Goal: Check status

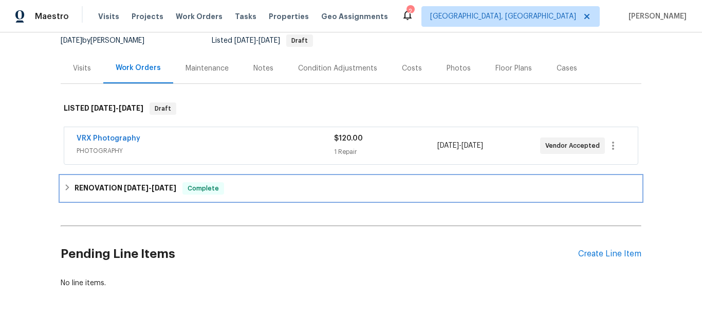
drag, startPoint x: 120, startPoint y: 185, endPoint x: 194, endPoint y: 155, distance: 79.8
click at [124, 185] on span "[DATE]" at bounding box center [136, 187] width 25 height 7
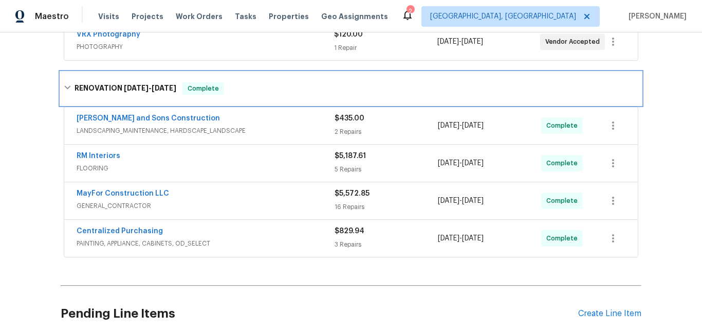
scroll to position [199, 0]
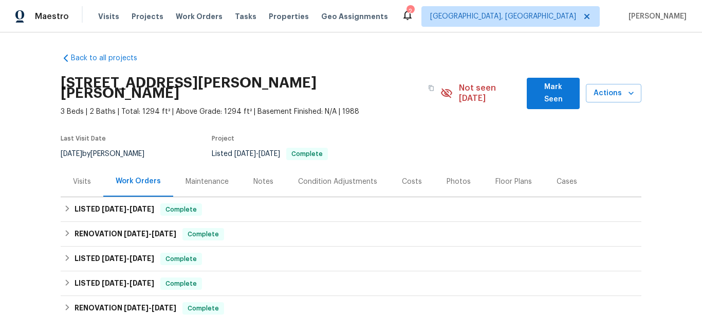
scroll to position [12, 0]
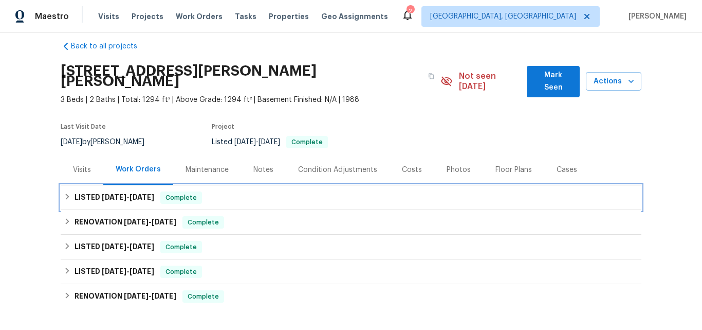
click at [106, 195] on div "LISTED 9/3/25 - 9/10/25 Complete" at bounding box center [351, 197] width 581 height 25
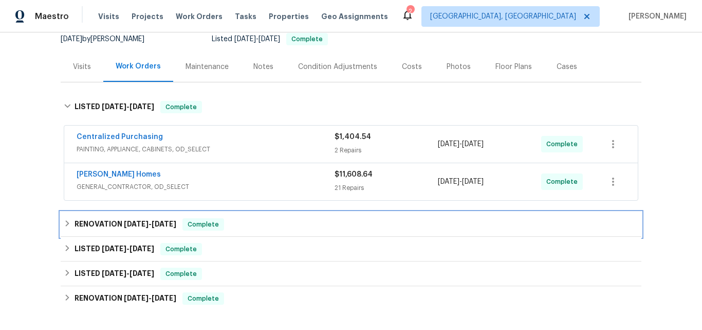
drag, startPoint x: 112, startPoint y: 206, endPoint x: 137, endPoint y: 176, distance: 39.1
click at [112, 212] on div "RENOVATION 6/30/25 - 7/3/25 Complete" at bounding box center [351, 224] width 581 height 25
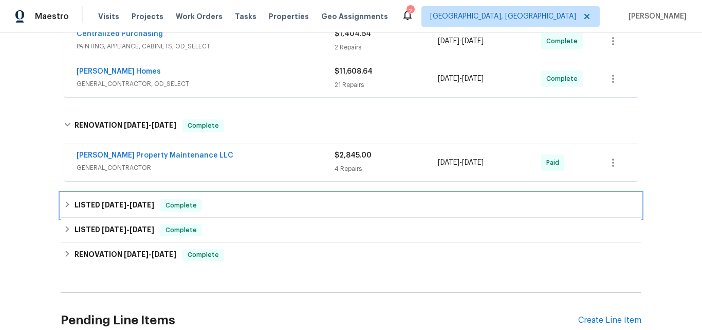
drag, startPoint x: 108, startPoint y: 201, endPoint x: 139, endPoint y: 157, distance: 53.5
click at [108, 199] on div "LISTED 12/30/24 - 5/22/25 Complete" at bounding box center [351, 205] width 581 height 25
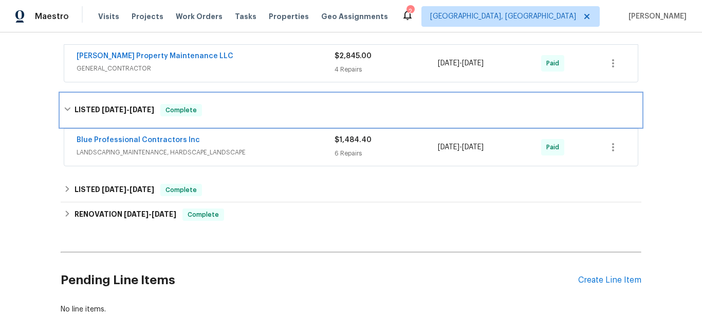
scroll to position [320, 0]
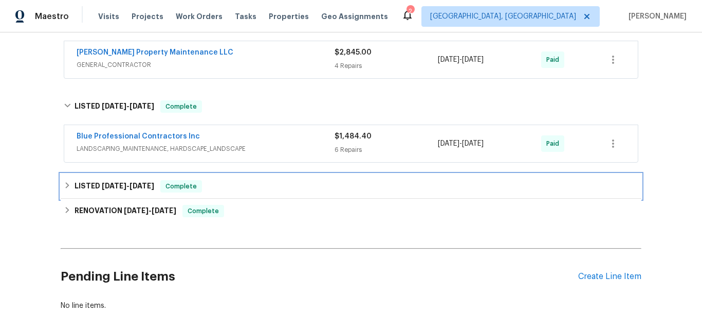
click at [102, 182] on span "11/30/24" at bounding box center [114, 185] width 25 height 7
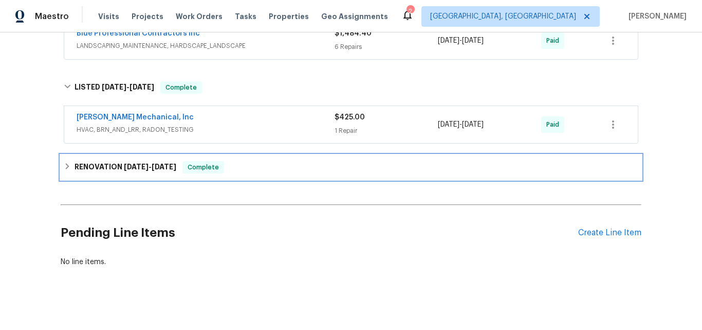
click at [111, 161] on h6 "RENOVATION 9/3/24 - 11/6/24" at bounding box center [126, 167] width 102 height 12
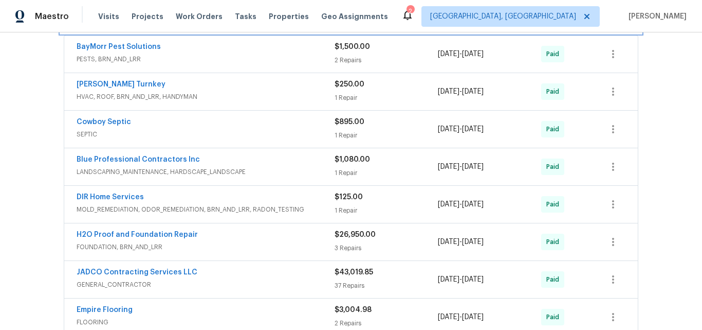
scroll to position [629, 0]
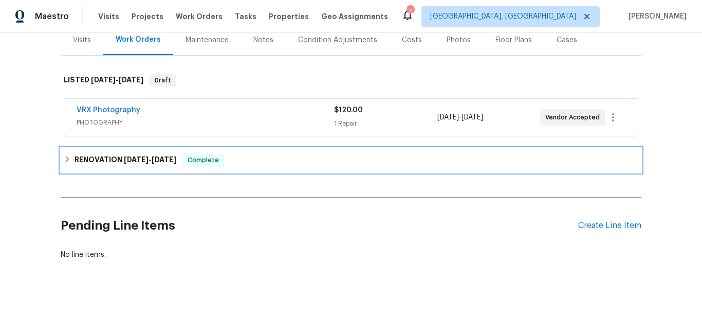
click at [124, 156] on span "9/8/25" at bounding box center [136, 159] width 25 height 7
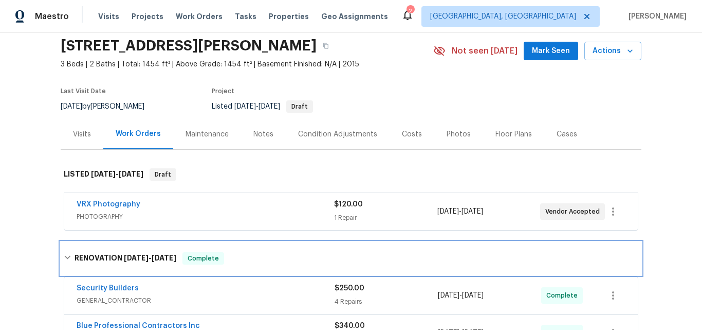
scroll to position [36, 0]
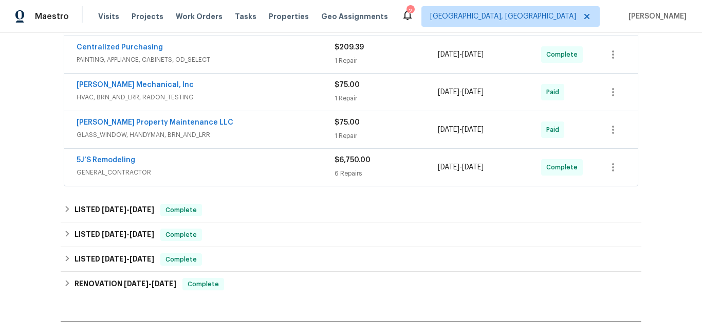
scroll to position [320, 0]
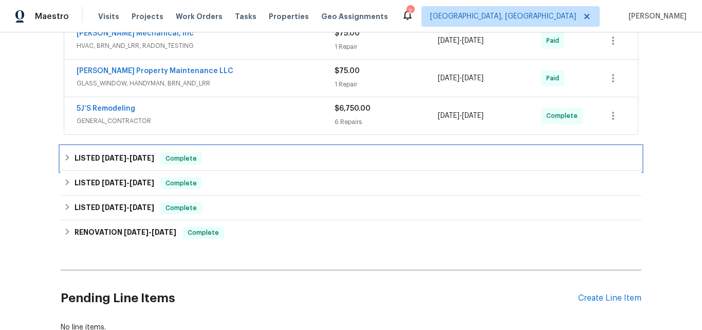
click at [109, 157] on span "6/16/25" at bounding box center [114, 157] width 25 height 7
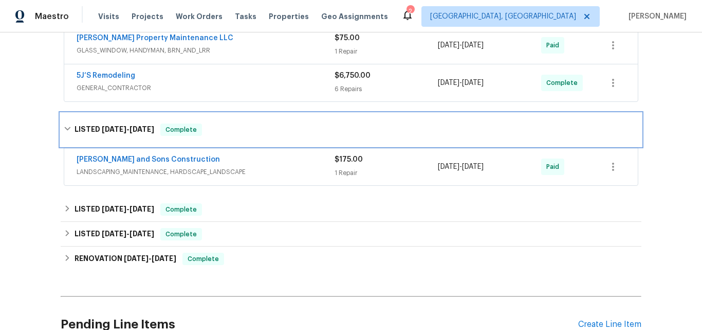
scroll to position [372, 0]
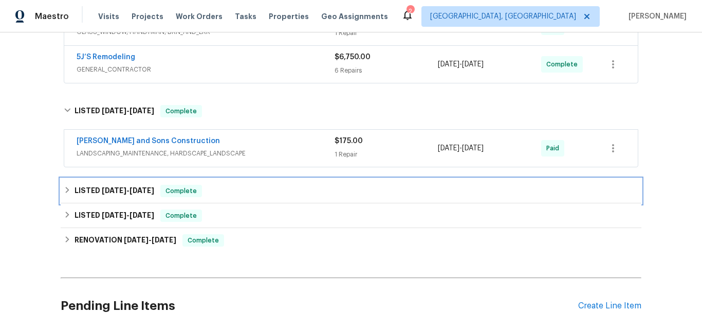
click at [105, 185] on h6 "LISTED 3/11/25 - 3/17/25" at bounding box center [115, 191] width 80 height 12
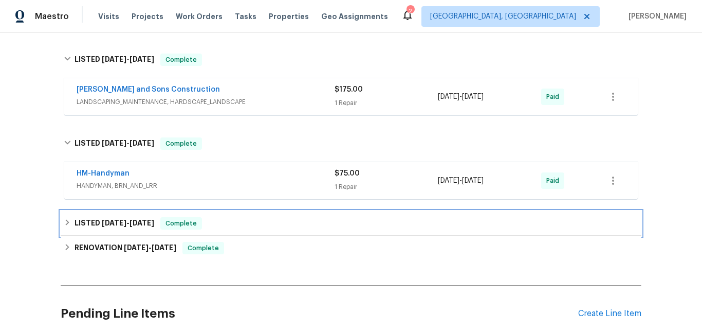
click at [99, 219] on h6 "LISTED 2/22/25 - 2/24/25" at bounding box center [115, 223] width 80 height 12
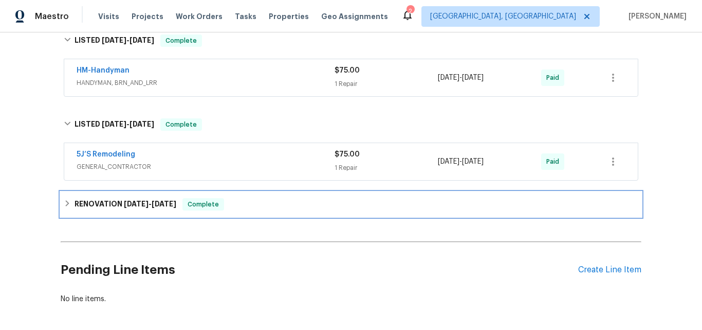
drag, startPoint x: 107, startPoint y: 208, endPoint x: 128, endPoint y: 190, distance: 27.3
click at [107, 206] on h6 "RENOVATION 1/2/25 - 1/29/25" at bounding box center [126, 204] width 102 height 12
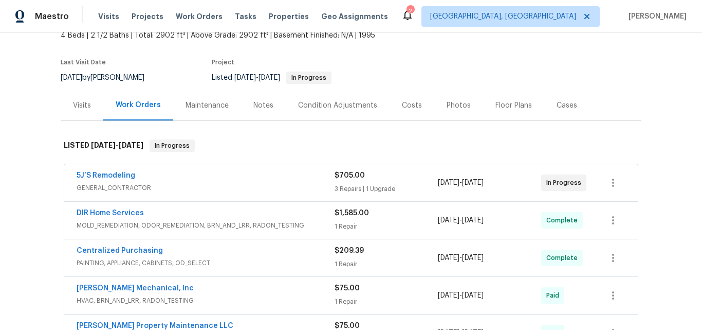
scroll to position [63, 0]
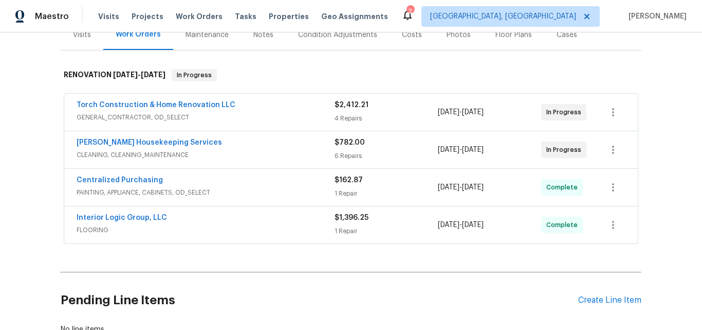
scroll to position [154, 0]
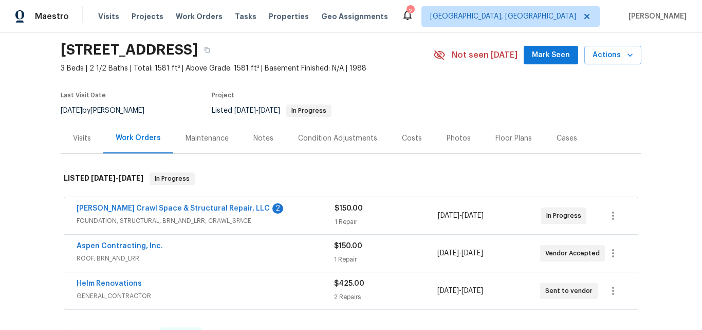
scroll to position [154, 0]
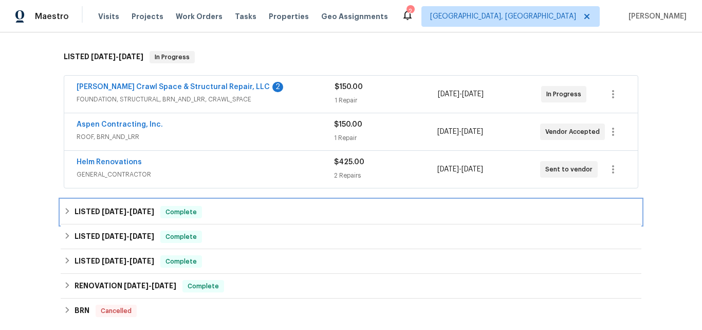
click at [105, 209] on span "7/29/25" at bounding box center [114, 211] width 25 height 7
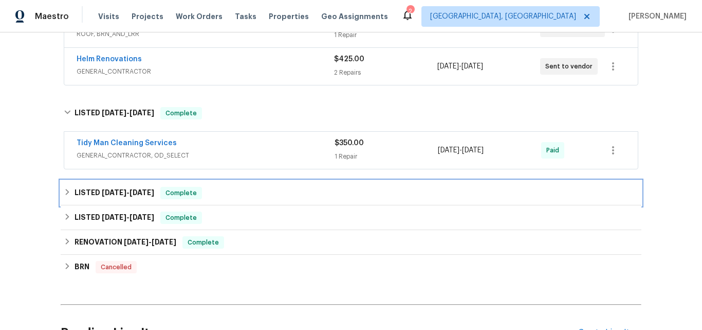
click at [102, 192] on span "7/7/25" at bounding box center [114, 192] width 25 height 7
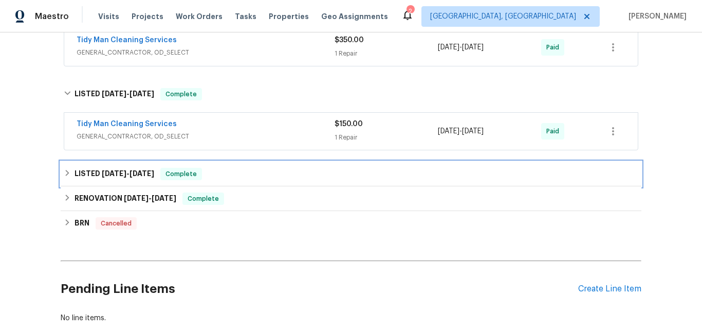
click at [108, 170] on span "5/20/25" at bounding box center [114, 173] width 25 height 7
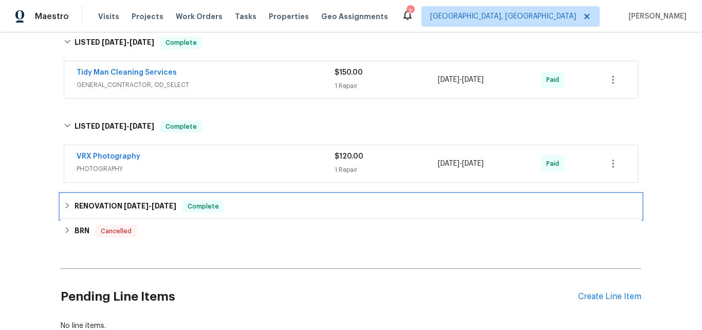
drag, startPoint x: 114, startPoint y: 205, endPoint x: 139, endPoint y: 174, distance: 40.2
click at [114, 205] on h6 "RENOVATION 4/22/25 - 5/9/25" at bounding box center [126, 206] width 102 height 12
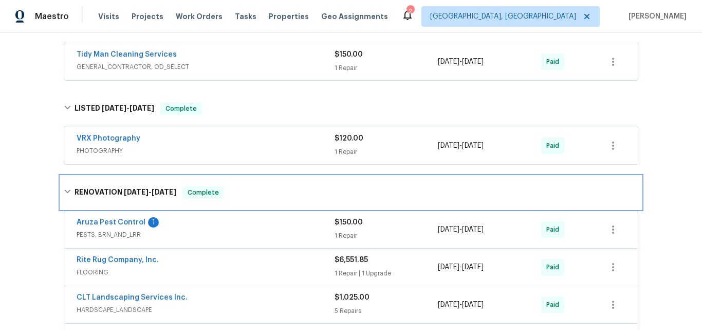
scroll to position [411, 0]
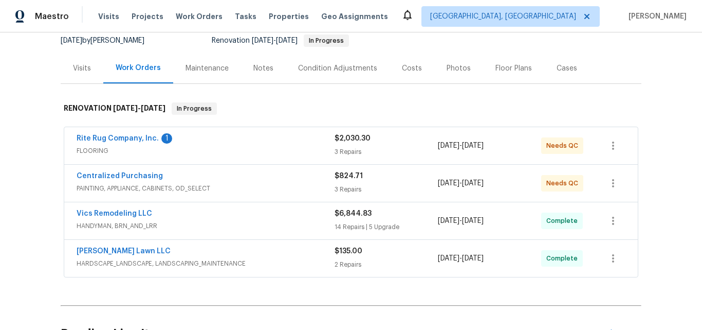
scroll to position [154, 0]
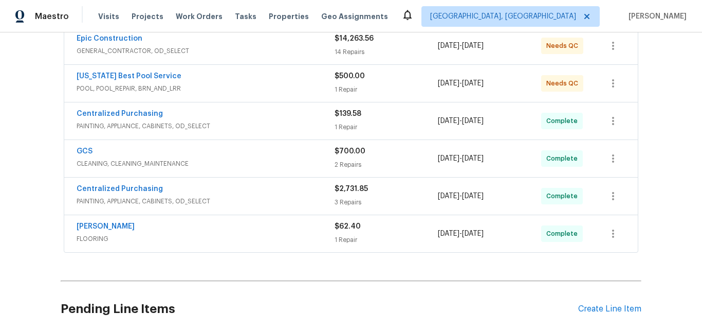
scroll to position [154, 0]
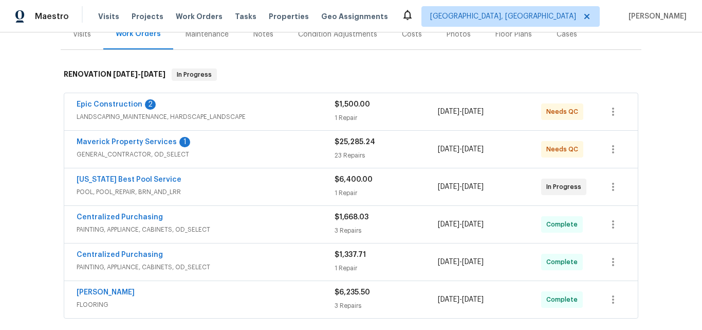
scroll to position [154, 0]
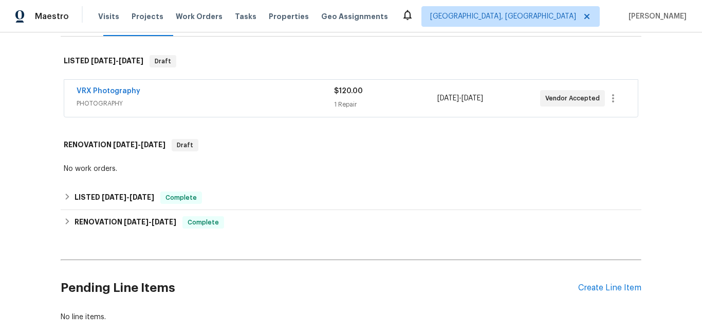
scroll to position [154, 0]
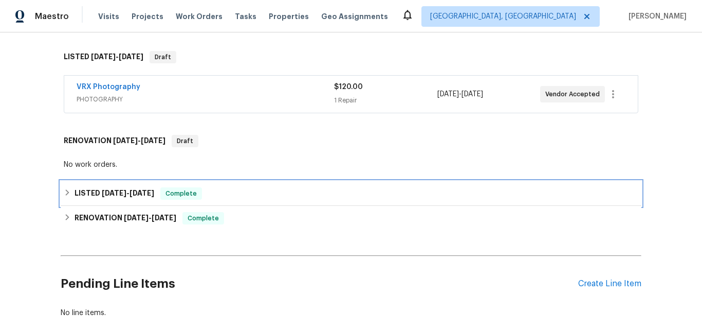
click at [102, 193] on span "[DATE]" at bounding box center [114, 192] width 25 height 7
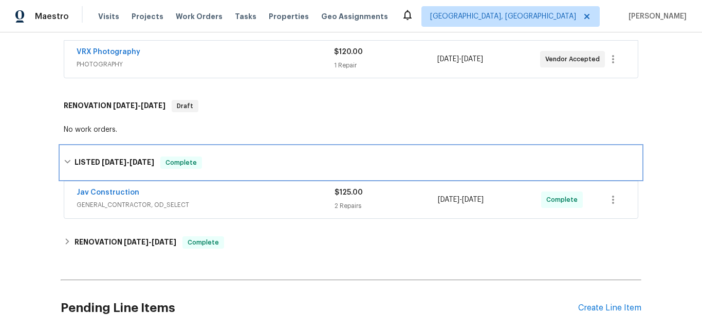
scroll to position [257, 0]
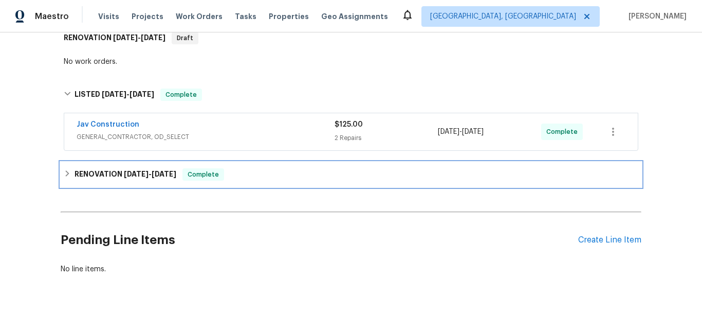
click at [105, 174] on h6 "RENOVATION [DATE] - [DATE]" at bounding box center [126, 174] width 102 height 12
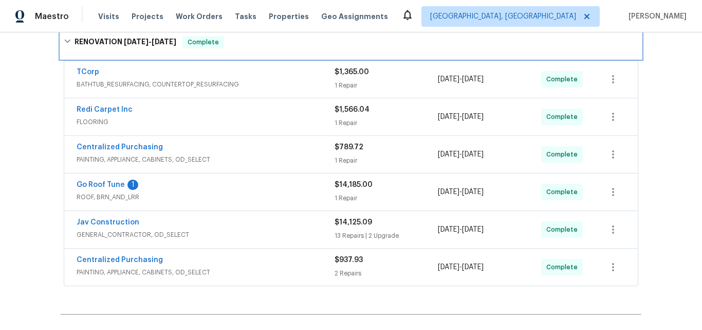
scroll to position [411, 0]
